Goal: Information Seeking & Learning: Learn about a topic

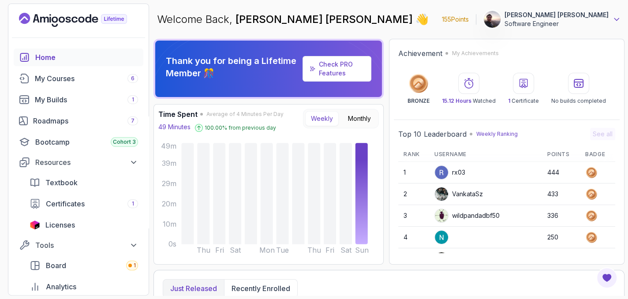
click at [614, 21] on icon at bounding box center [616, 19] width 9 height 9
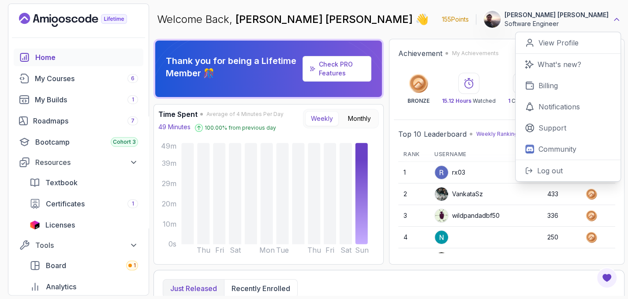
click at [615, 21] on icon at bounding box center [617, 20] width 4 height 2
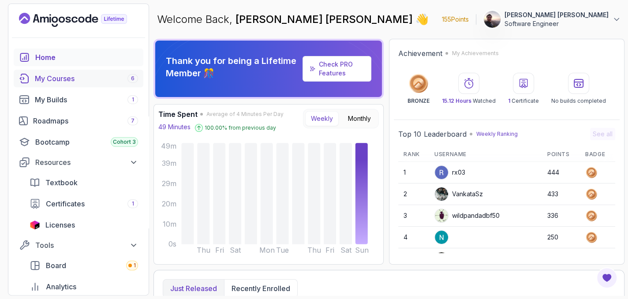
click at [50, 79] on div "My Courses 6" at bounding box center [86, 78] width 103 height 11
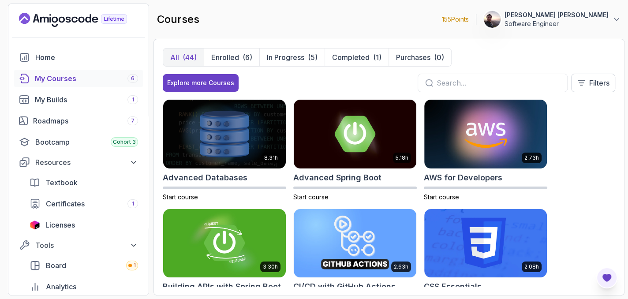
click at [606, 277] on icon "Open Feedback Button" at bounding box center [607, 278] width 9 height 8
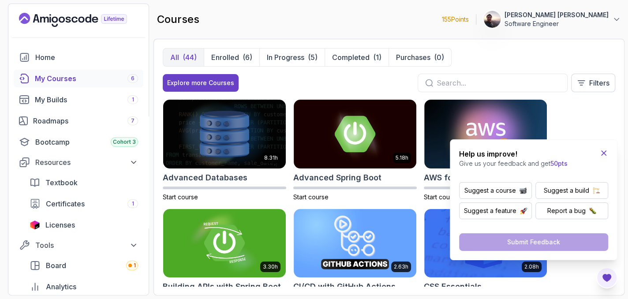
click at [605, 154] on icon "Close Feedback Widget" at bounding box center [604, 153] width 4 height 4
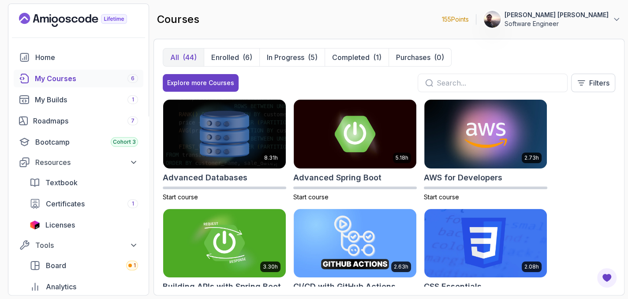
click at [26, 18] on icon "Landing page" at bounding box center [73, 20] width 108 height 14
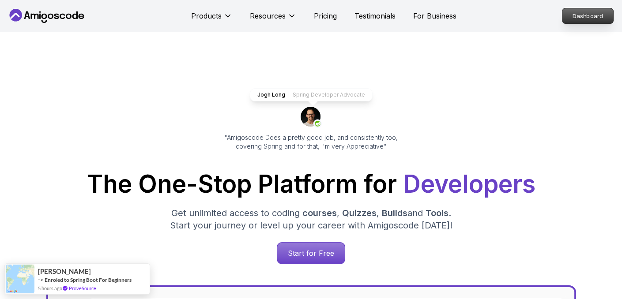
click at [589, 21] on p "Dashboard" at bounding box center [587, 15] width 51 height 15
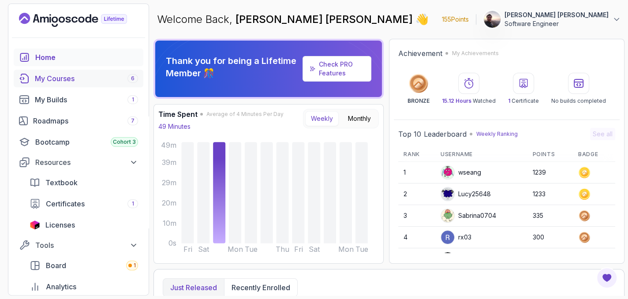
click at [63, 78] on div "My Courses 6" at bounding box center [86, 78] width 103 height 11
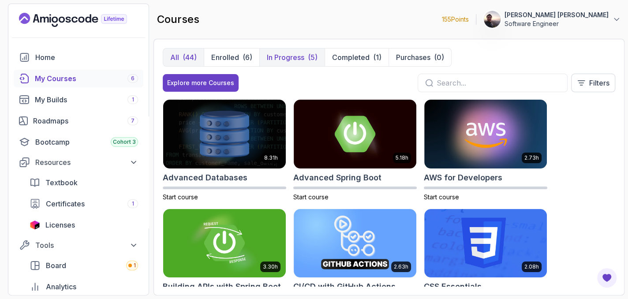
click at [281, 57] on p "In Progress" at bounding box center [286, 57] width 38 height 11
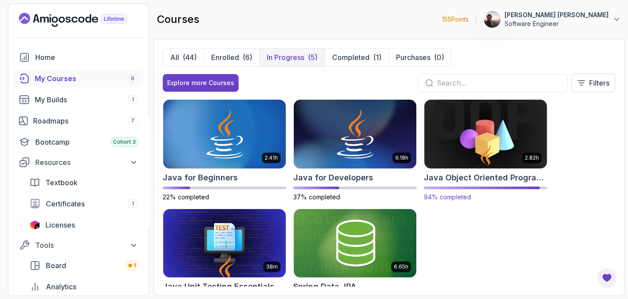
click at [487, 174] on h2 "Java Object Oriented Programming" at bounding box center [486, 178] width 124 height 12
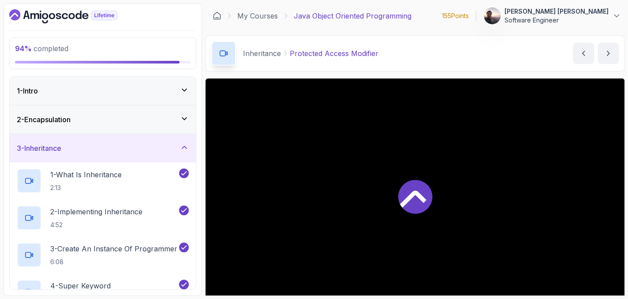
click at [183, 150] on icon at bounding box center [184, 147] width 9 height 9
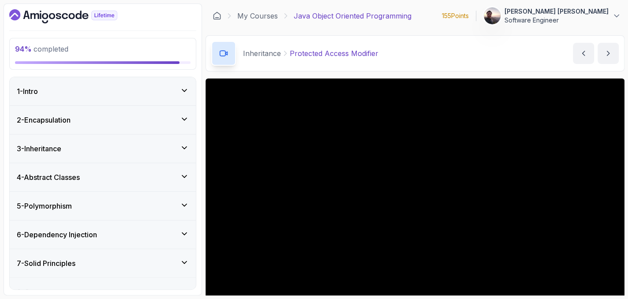
click at [188, 120] on icon at bounding box center [184, 119] width 9 height 9
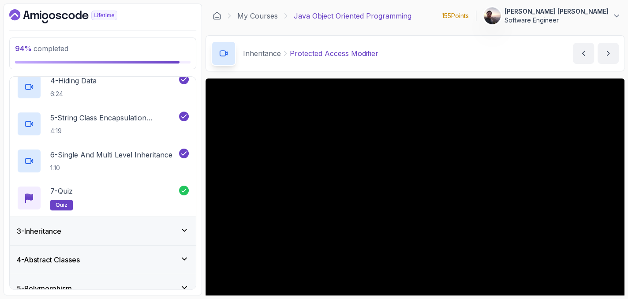
scroll to position [265, 0]
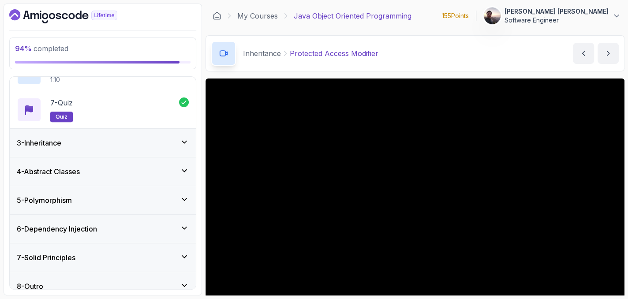
click at [182, 143] on icon at bounding box center [184, 142] width 9 height 9
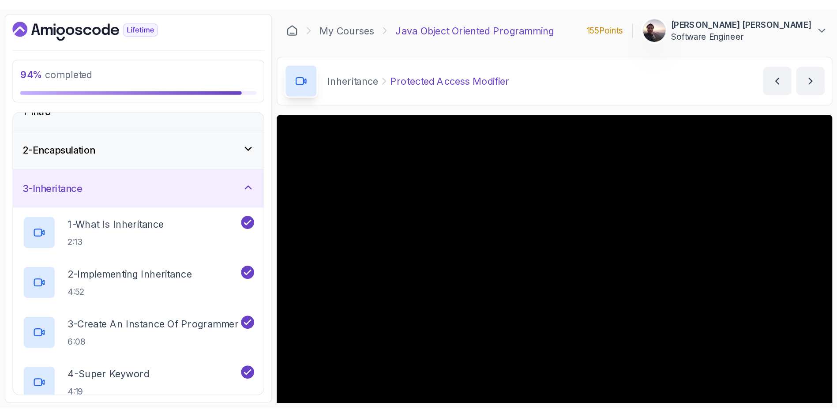
scroll to position [15, 0]
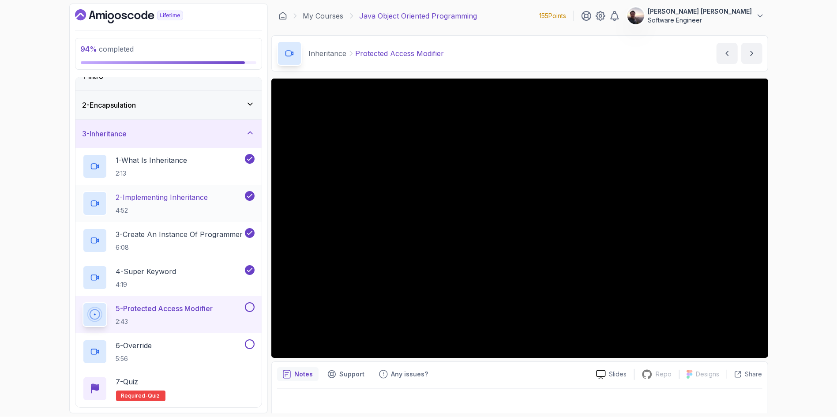
click at [156, 201] on p "2 - Implementing Inheritance" at bounding box center [162, 197] width 92 height 11
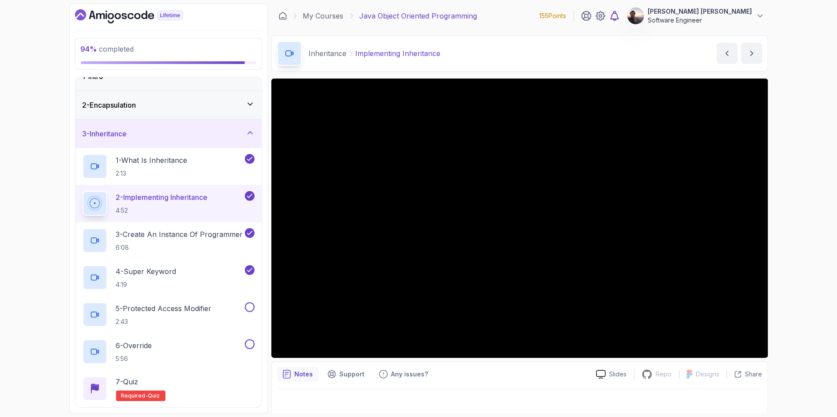
click at [620, 16] on icon at bounding box center [614, 16] width 11 height 11
